Goal: Book appointment/travel/reservation

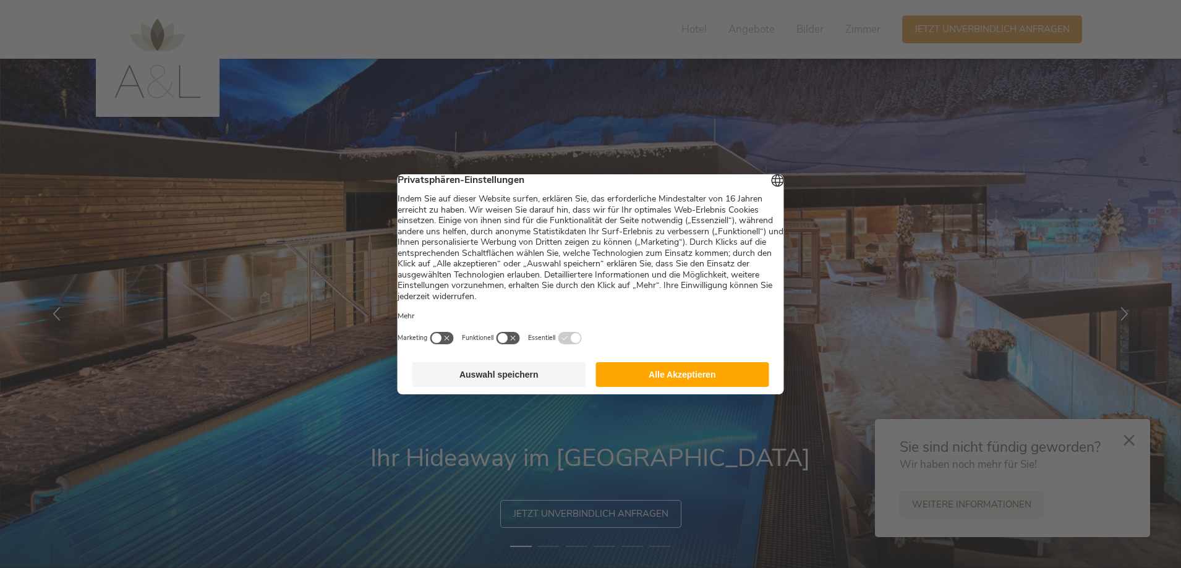
click at [673, 387] on button "Alle Akzeptieren" at bounding box center [682, 374] width 174 height 25
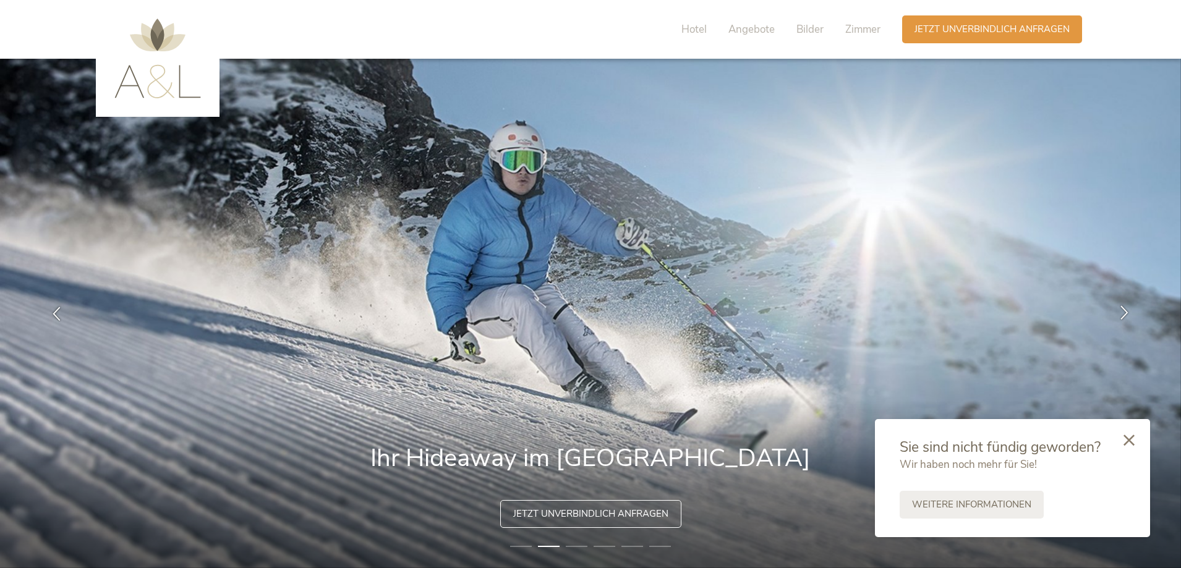
click at [1123, 309] on icon at bounding box center [1124, 312] width 14 height 14
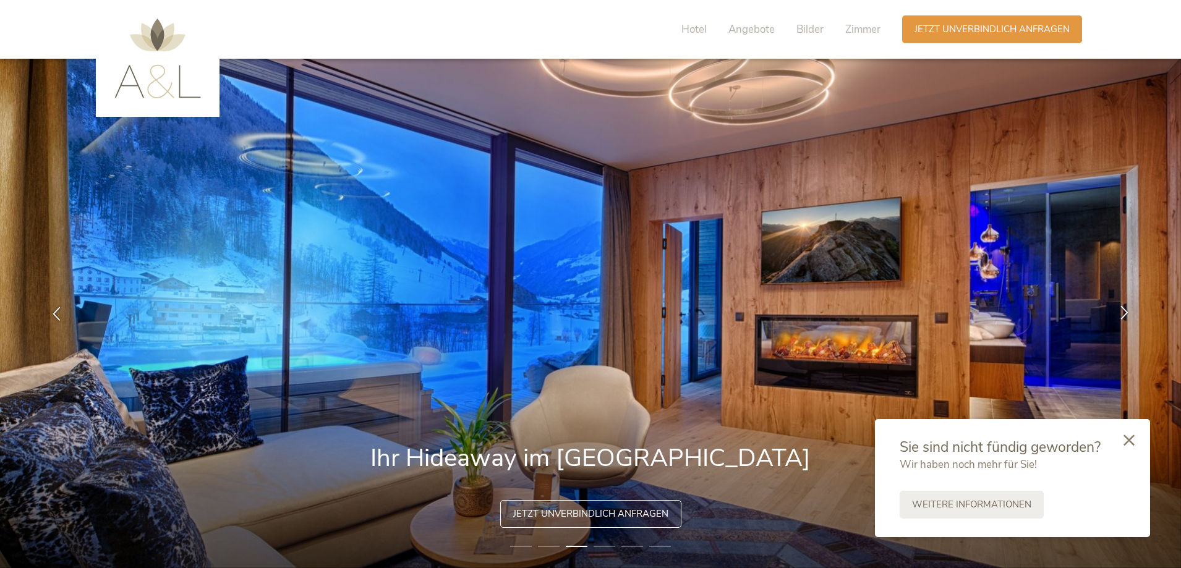
click at [1123, 309] on icon at bounding box center [1124, 312] width 14 height 14
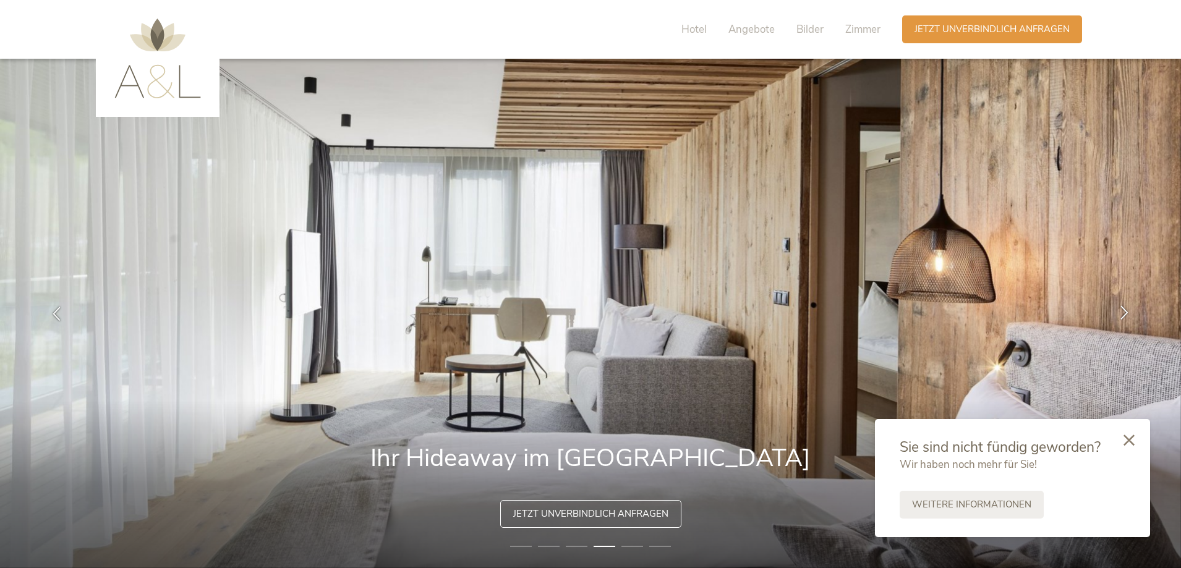
click at [1123, 310] on icon at bounding box center [1124, 312] width 14 height 14
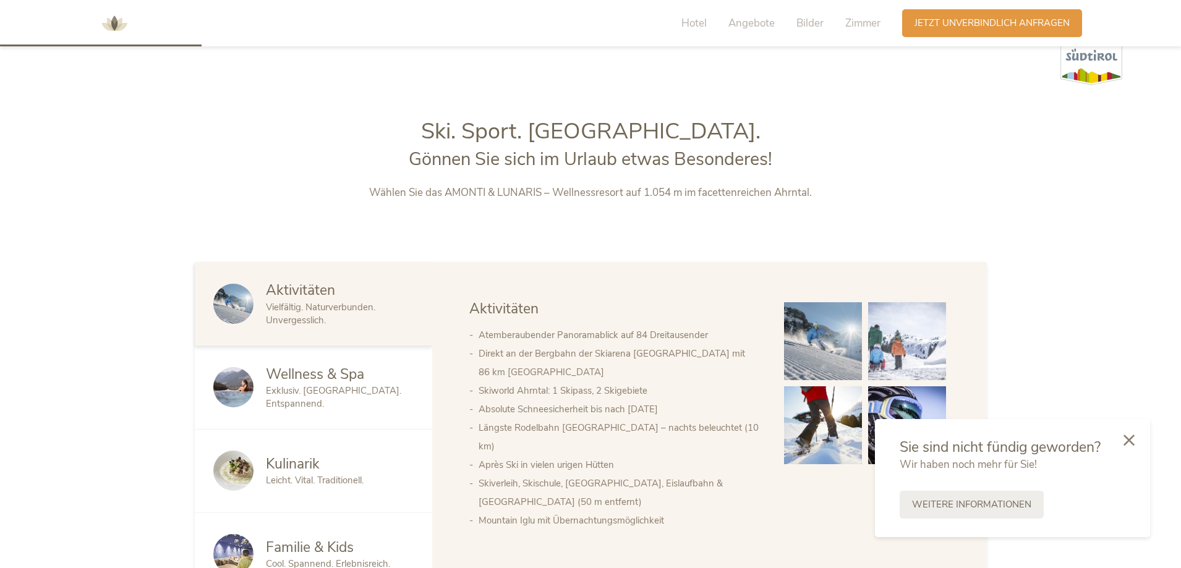
scroll to position [680, 0]
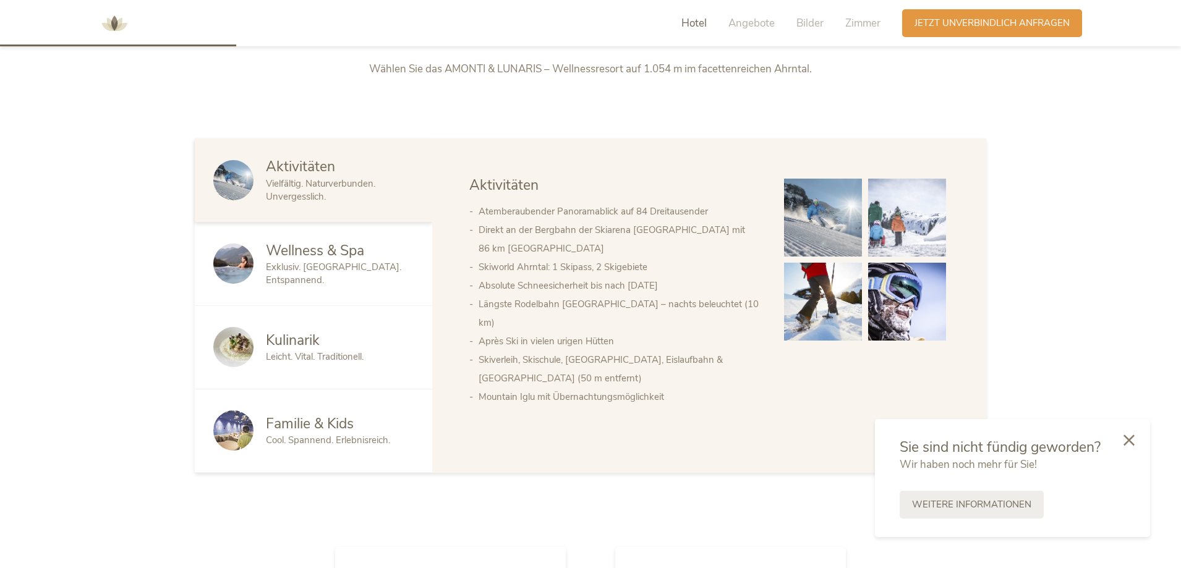
click at [305, 425] on span "Familie & Kids" at bounding box center [310, 423] width 88 height 19
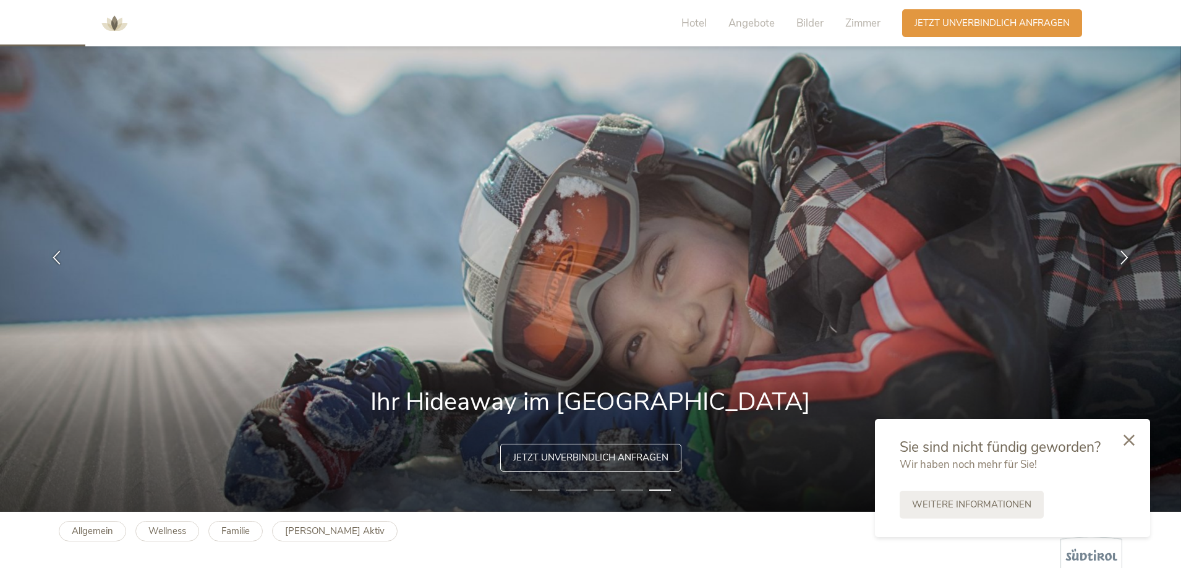
scroll to position [0, 0]
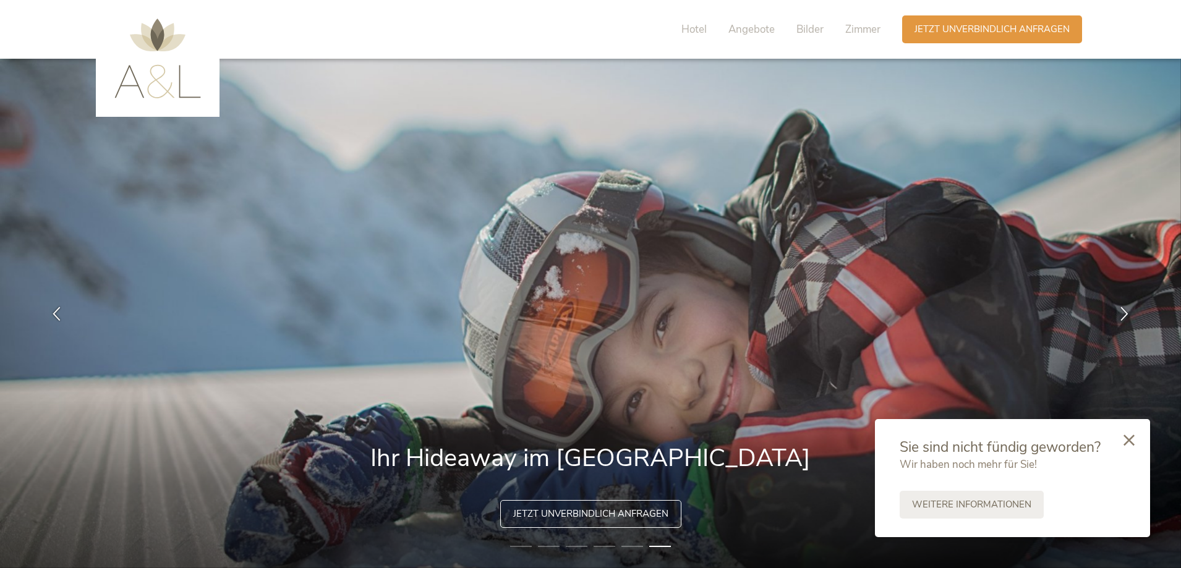
drag, startPoint x: 747, startPoint y: 26, endPoint x: 734, endPoint y: 54, distance: 30.7
click at [747, 27] on span "Angebote" at bounding box center [751, 29] width 46 height 14
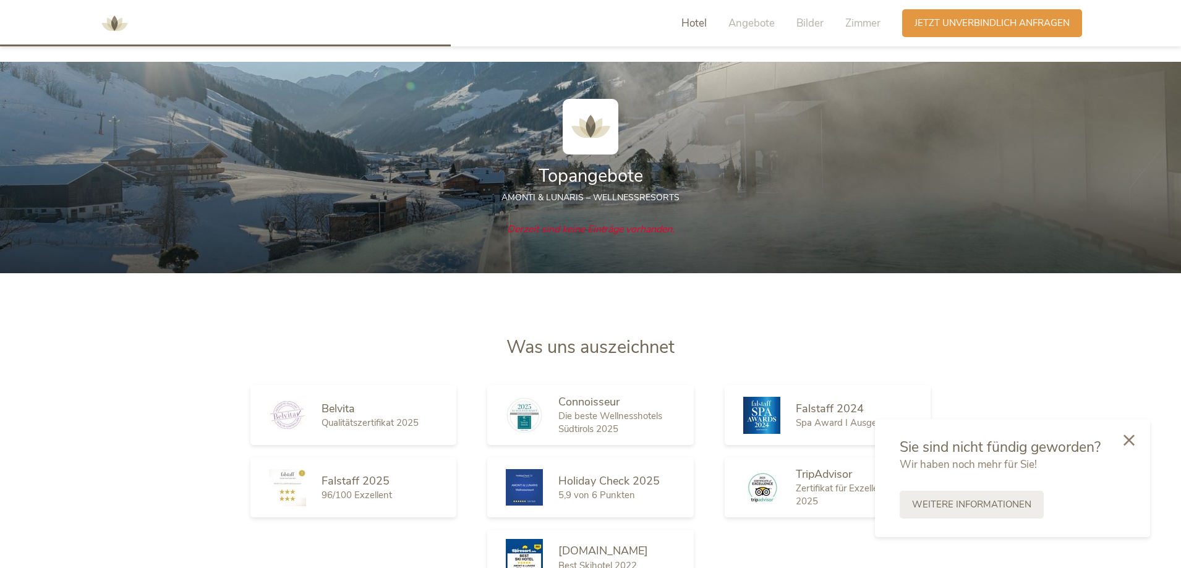
scroll to position [1268, 0]
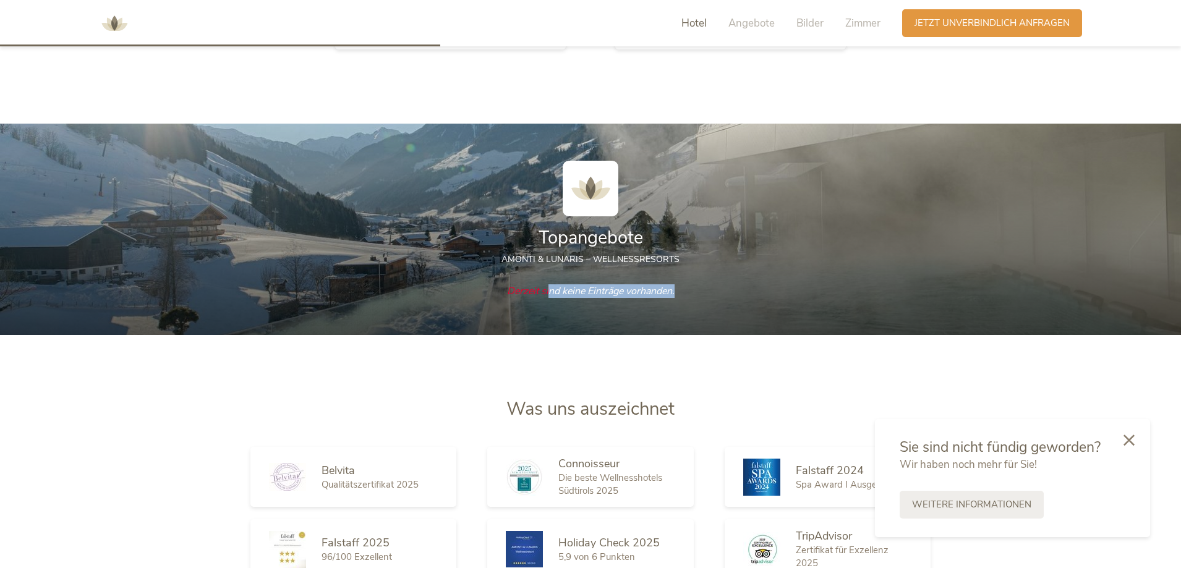
drag, startPoint x: 546, startPoint y: 286, endPoint x: 697, endPoint y: 295, distance: 151.1
click at [697, 295] on div "Derzeit sind keine Einträge vorhanden." at bounding box center [590, 291] width 791 height 14
click at [859, 20] on span "Zimmer" at bounding box center [862, 23] width 35 height 14
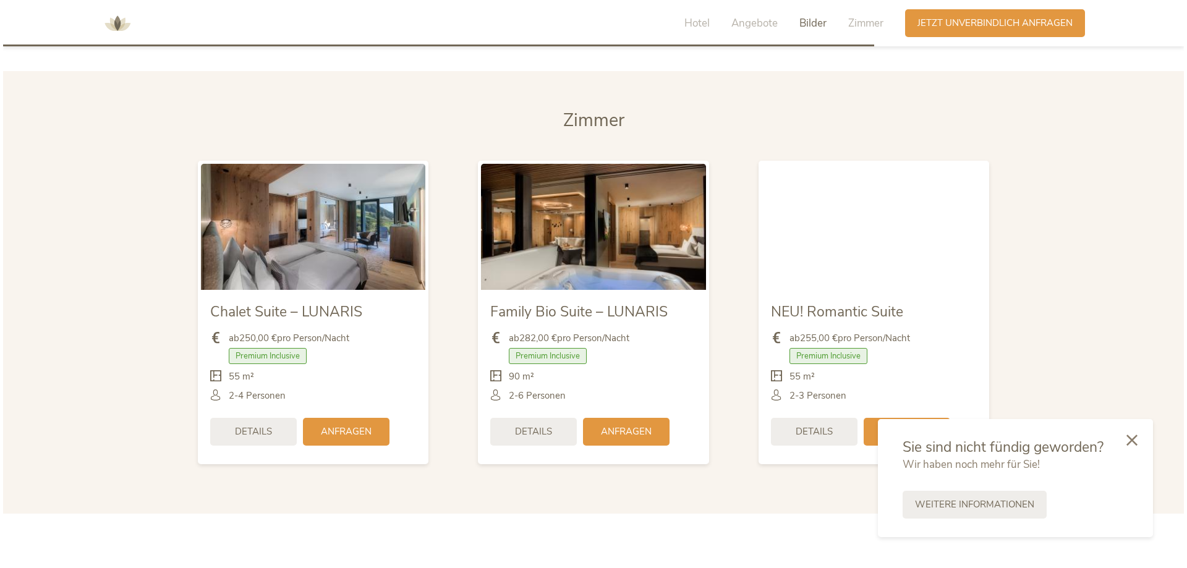
scroll to position [2620, 0]
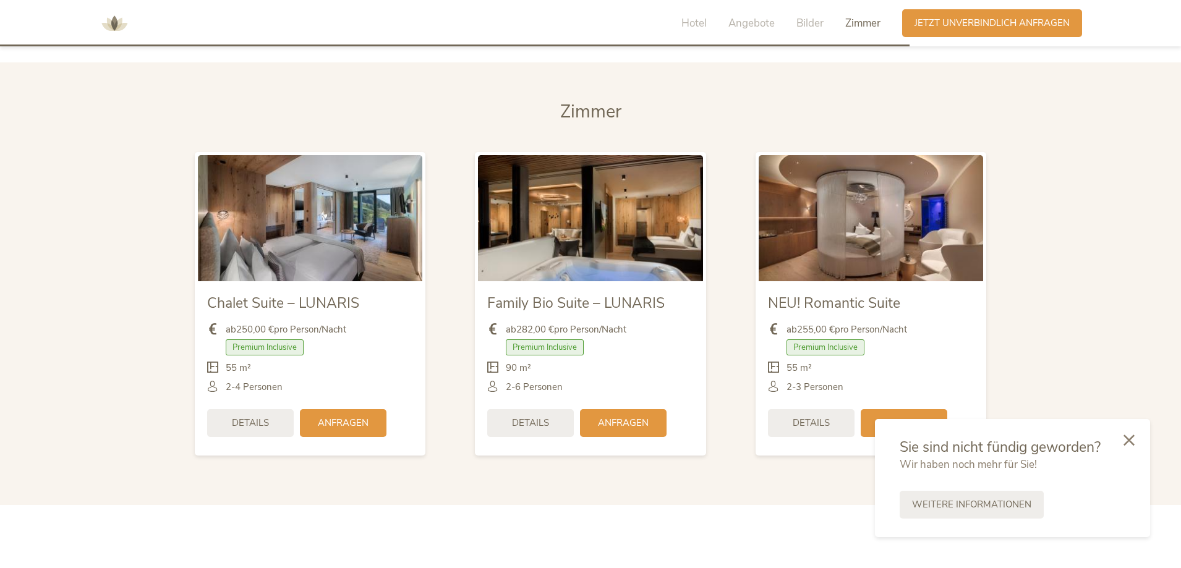
click at [558, 230] on img at bounding box center [590, 218] width 224 height 126
click at [522, 425] on span "Details" at bounding box center [530, 421] width 37 height 13
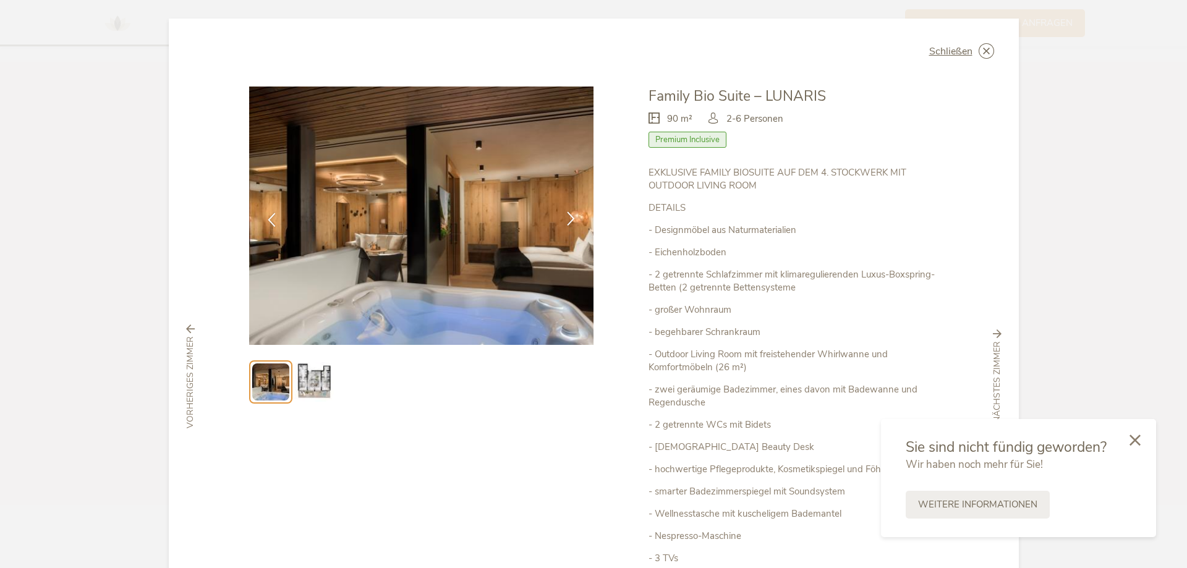
click at [564, 219] on icon at bounding box center [571, 218] width 14 height 14
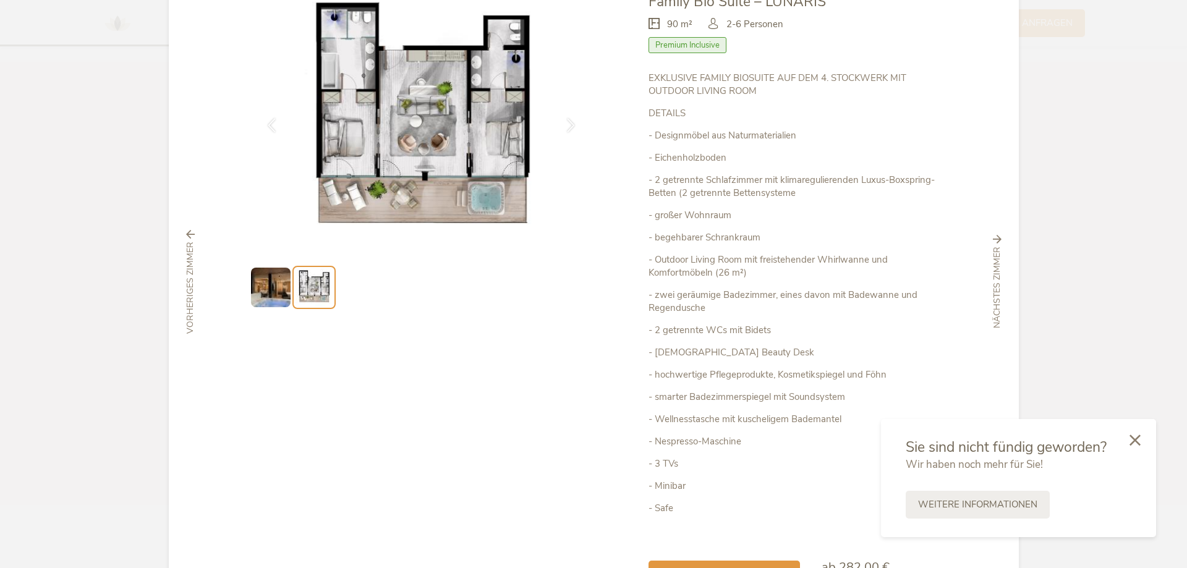
scroll to position [0, 0]
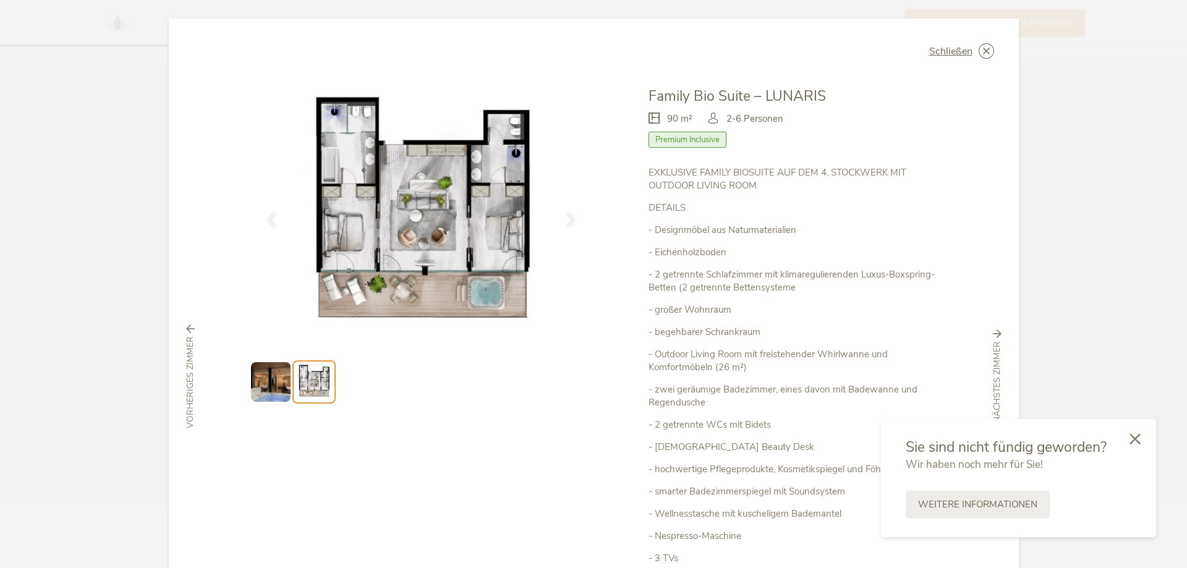
click at [1131, 439] on icon at bounding box center [1134, 438] width 11 height 11
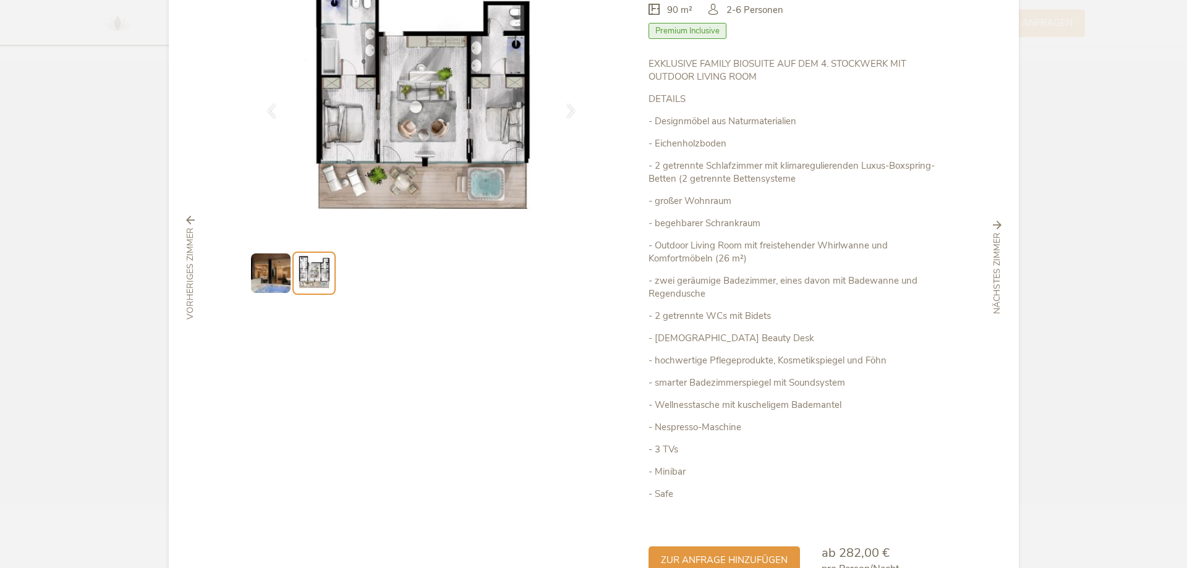
scroll to position [185, 0]
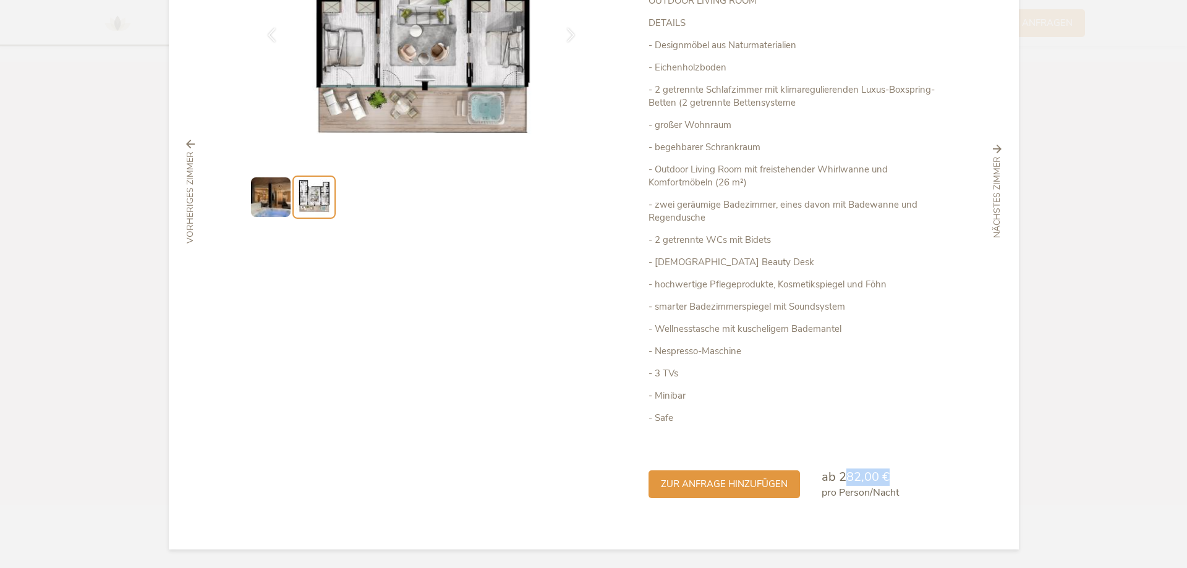
drag, startPoint x: 843, startPoint y: 477, endPoint x: 896, endPoint y: 476, distance: 53.2
click at [896, 476] on div "zur Anfrage hinzufügen ab 282,00 € pro Person/Nacht" at bounding box center [792, 473] width 289 height 53
drag, startPoint x: 842, startPoint y: 494, endPoint x: 896, endPoint y: 491, distance: 53.8
click at [896, 491] on div "zur Anfrage hinzufügen ab 282,00 € pro Person/Nacht" at bounding box center [792, 473] width 289 height 53
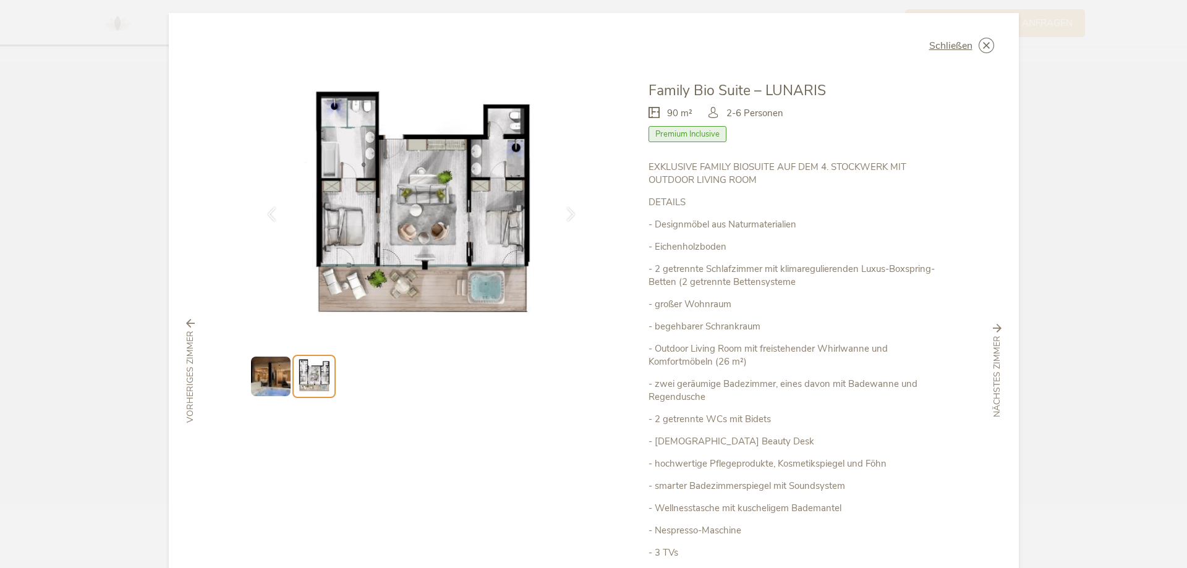
scroll to position [0, 0]
